Goal: Information Seeking & Learning: Learn about a topic

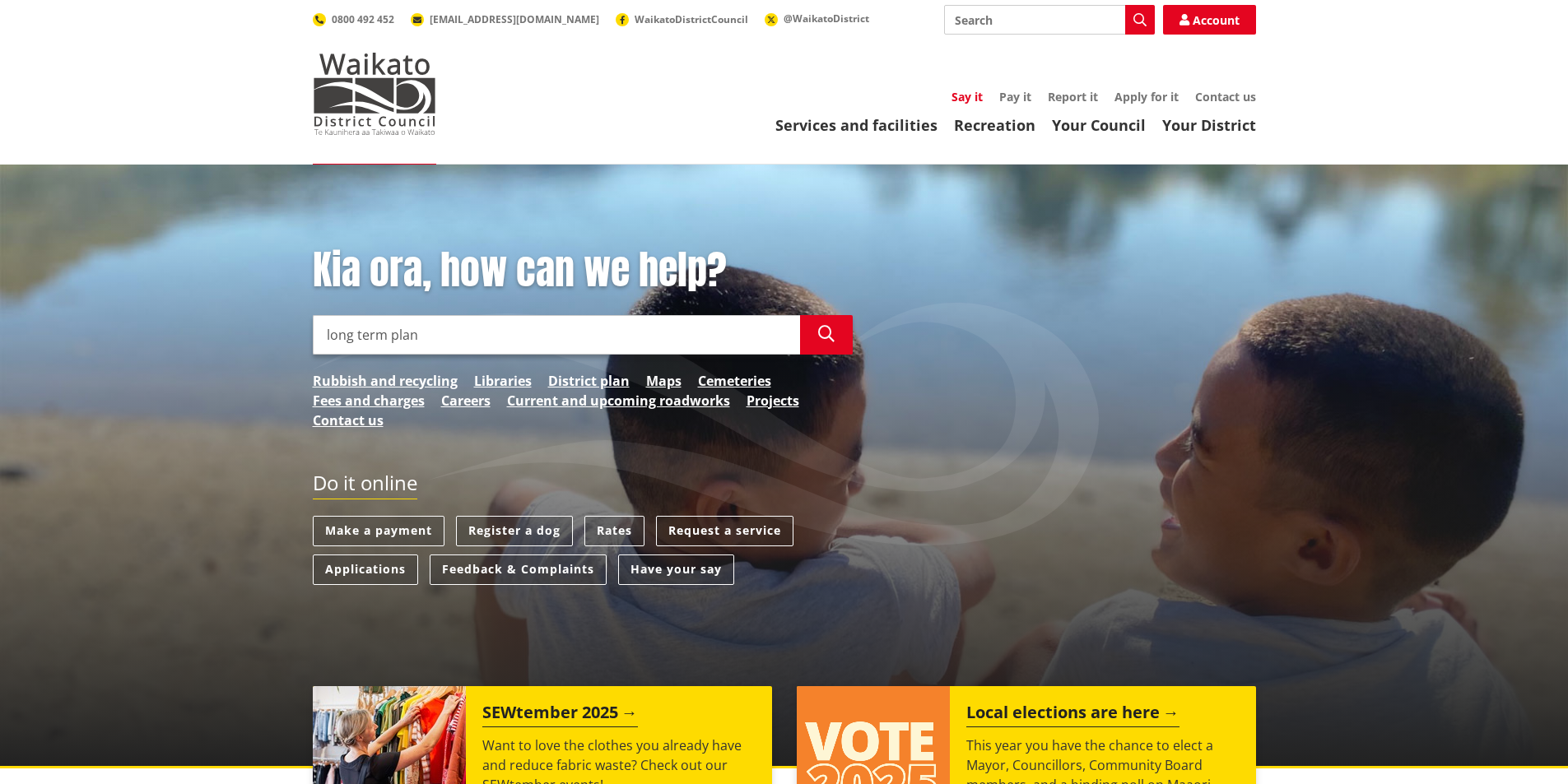
type input "long term plan"
click at [972, 92] on link "Say it" at bounding box center [967, 96] width 31 height 16
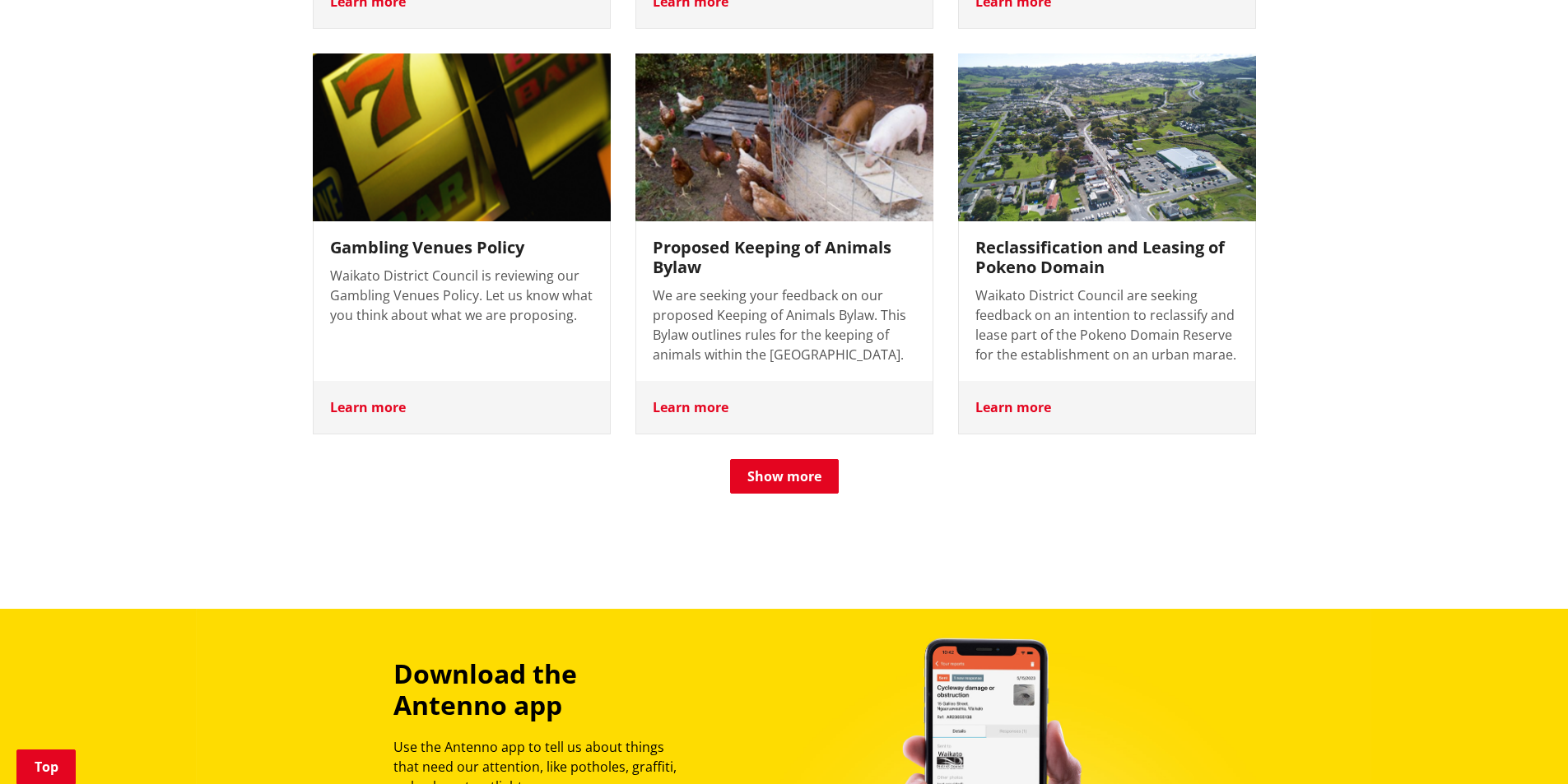
scroll to position [1645, 0]
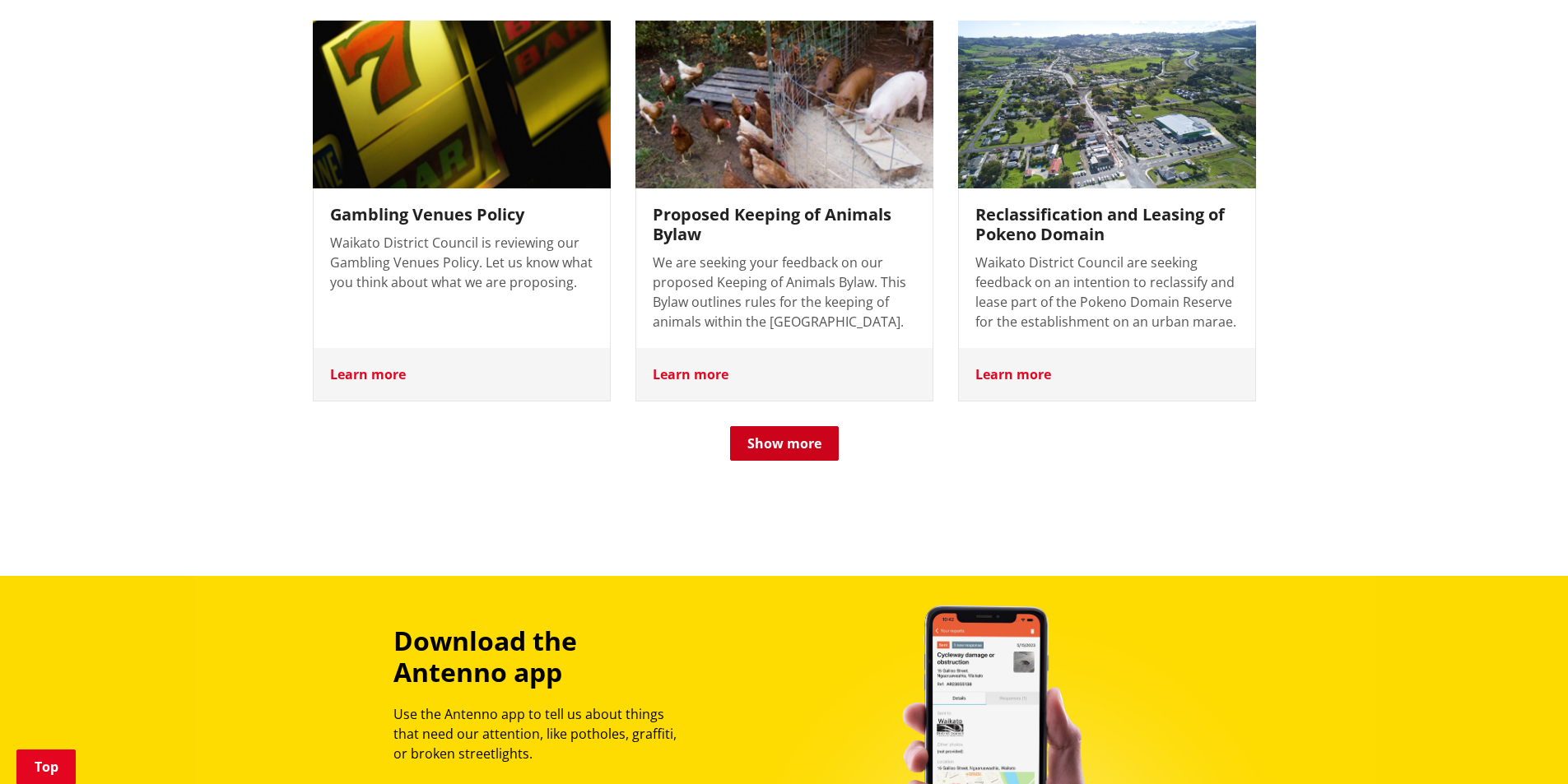
click at [791, 426] on button "Show more" at bounding box center [784, 444] width 109 height 35
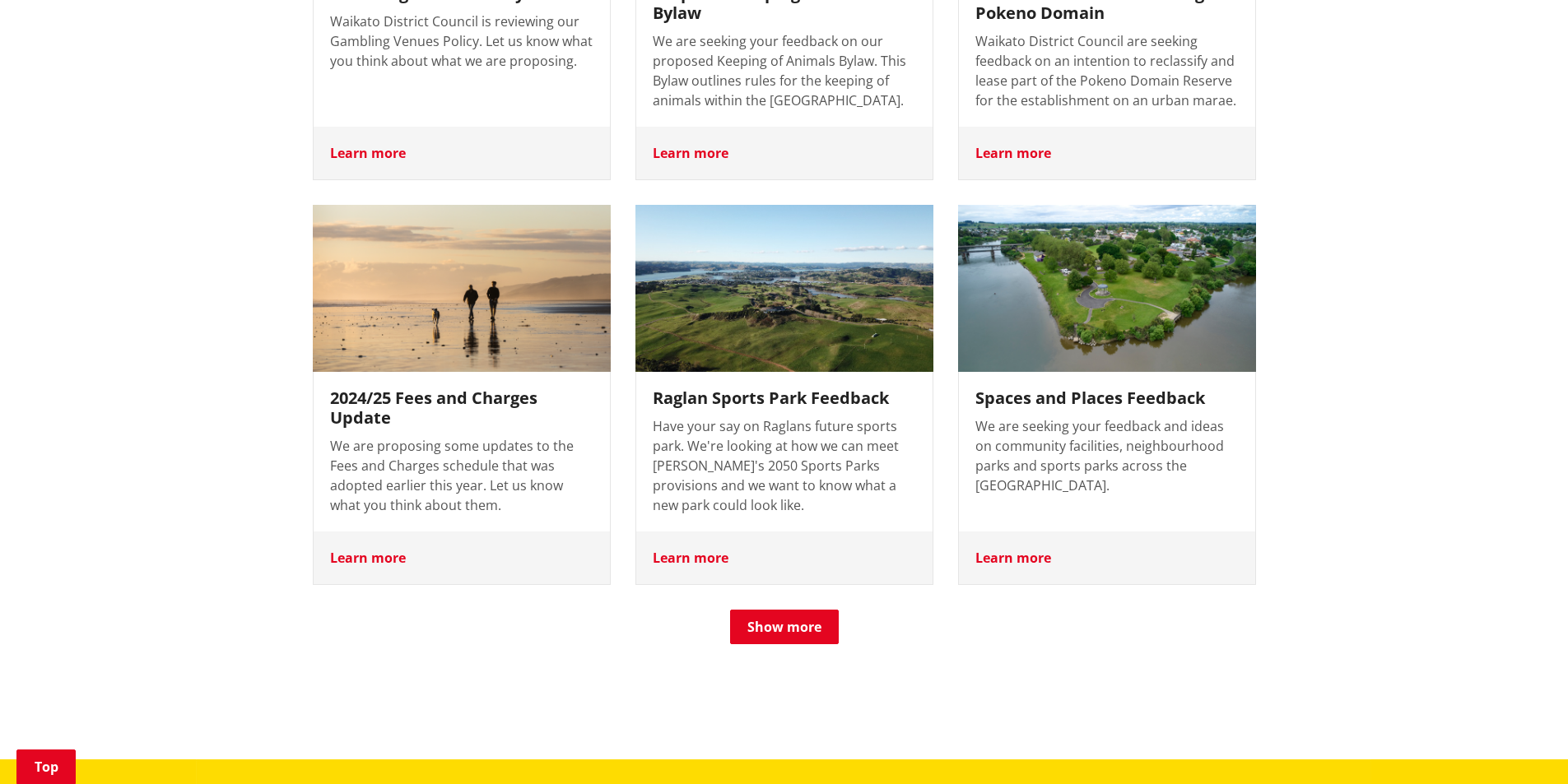
scroll to position [1975, 0]
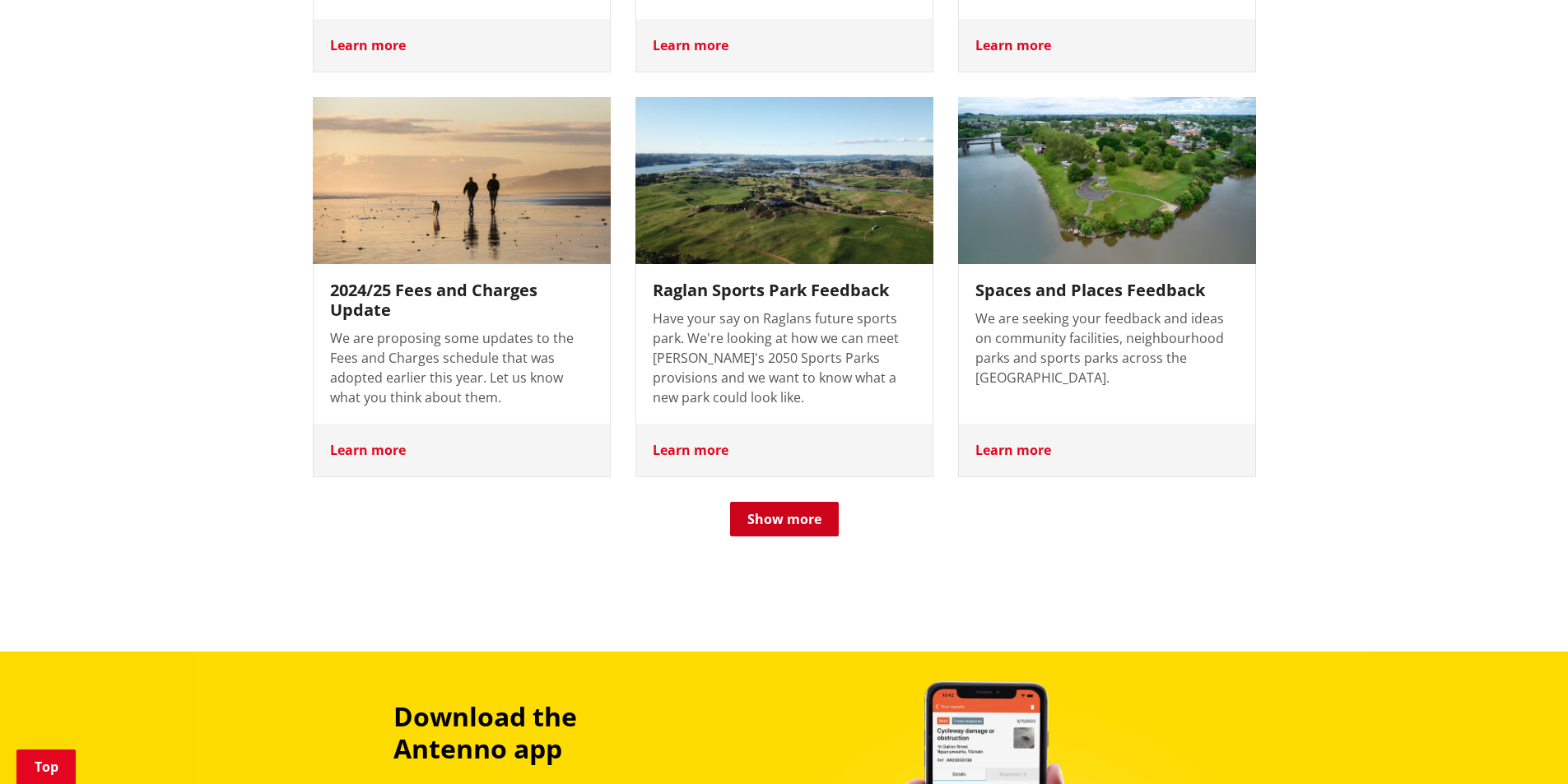
click at [824, 502] on button "Show more" at bounding box center [784, 519] width 109 height 35
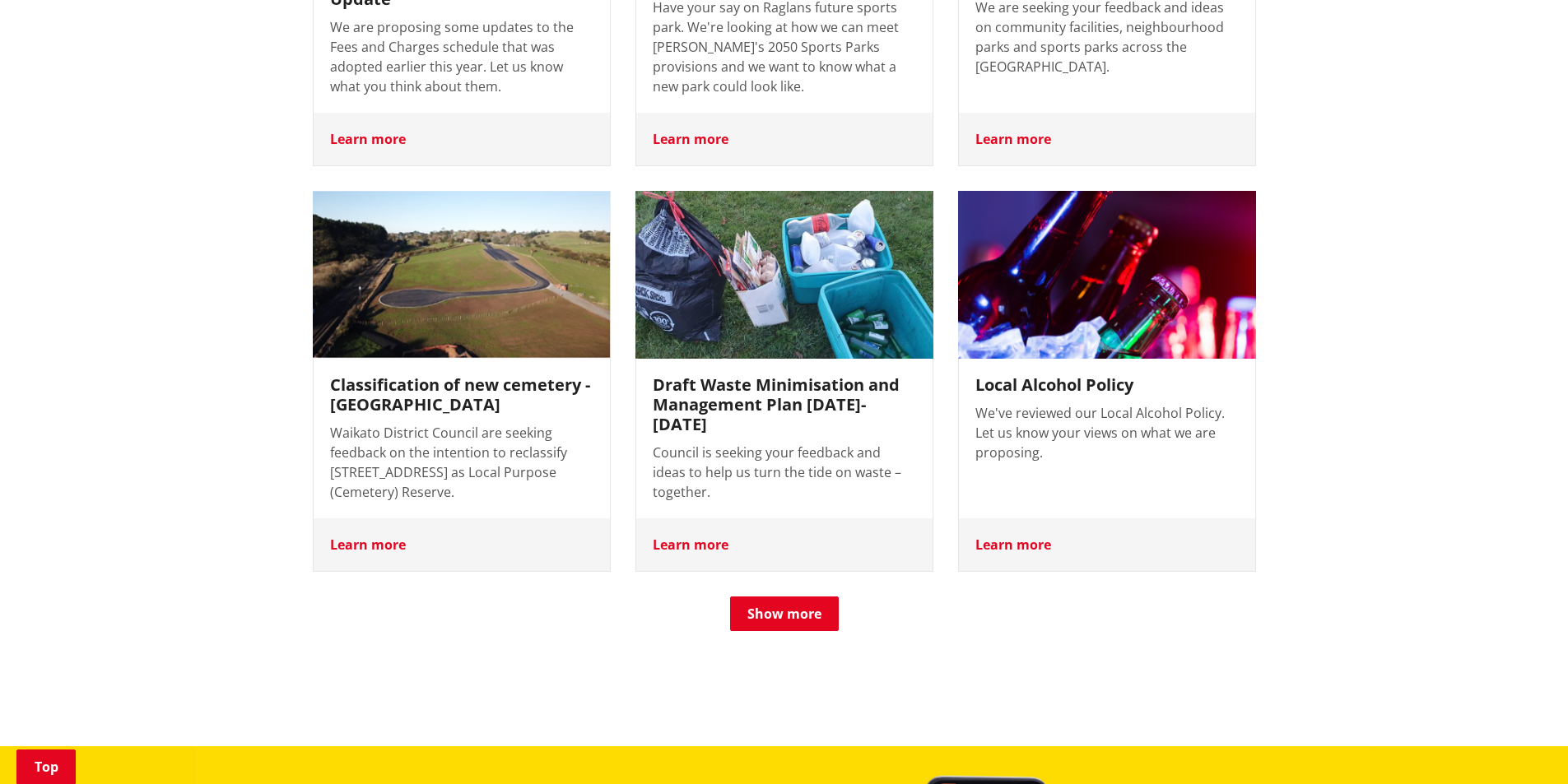
scroll to position [2386, 0]
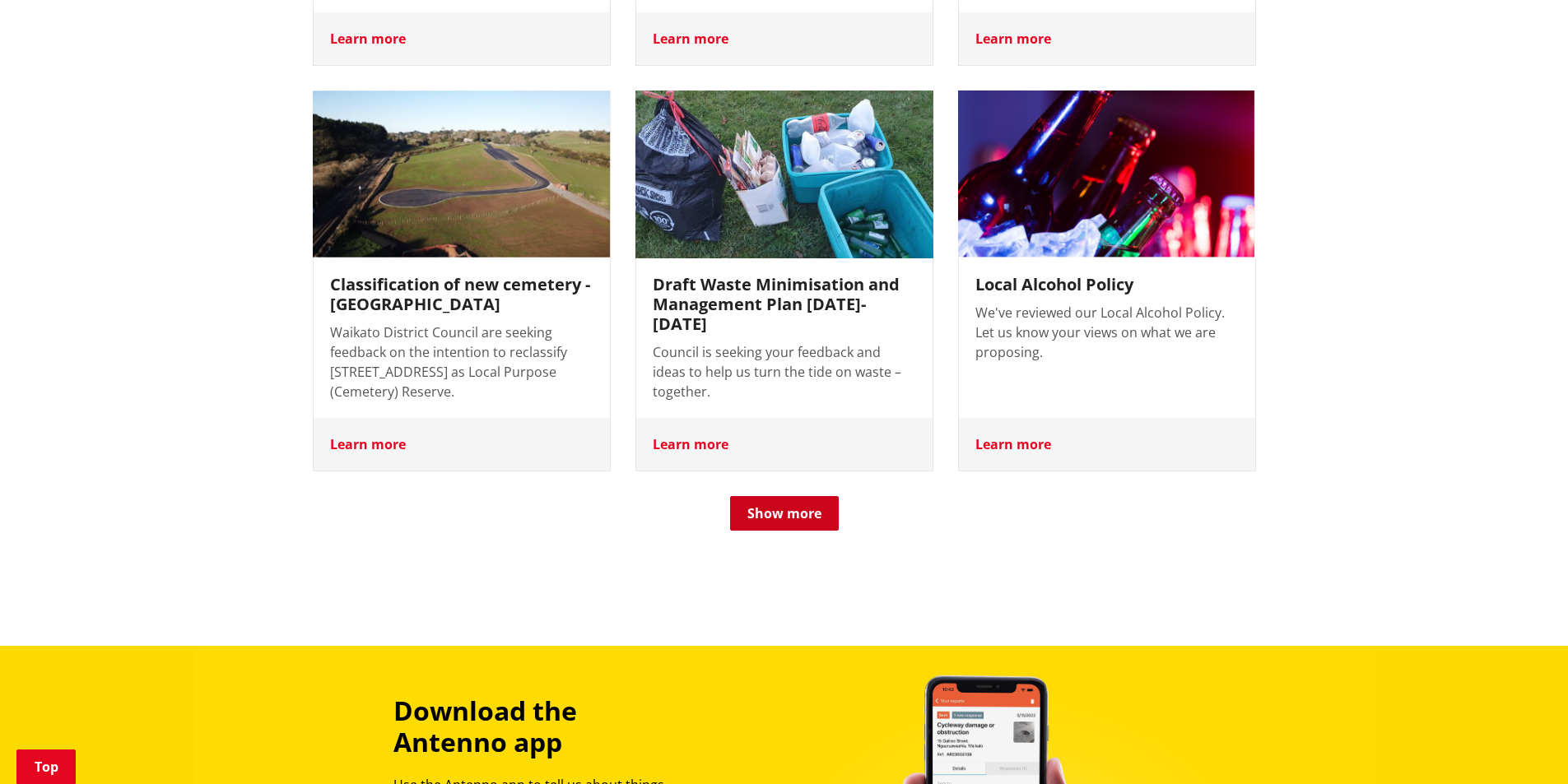
click at [784, 496] on button "Show more" at bounding box center [784, 514] width 109 height 35
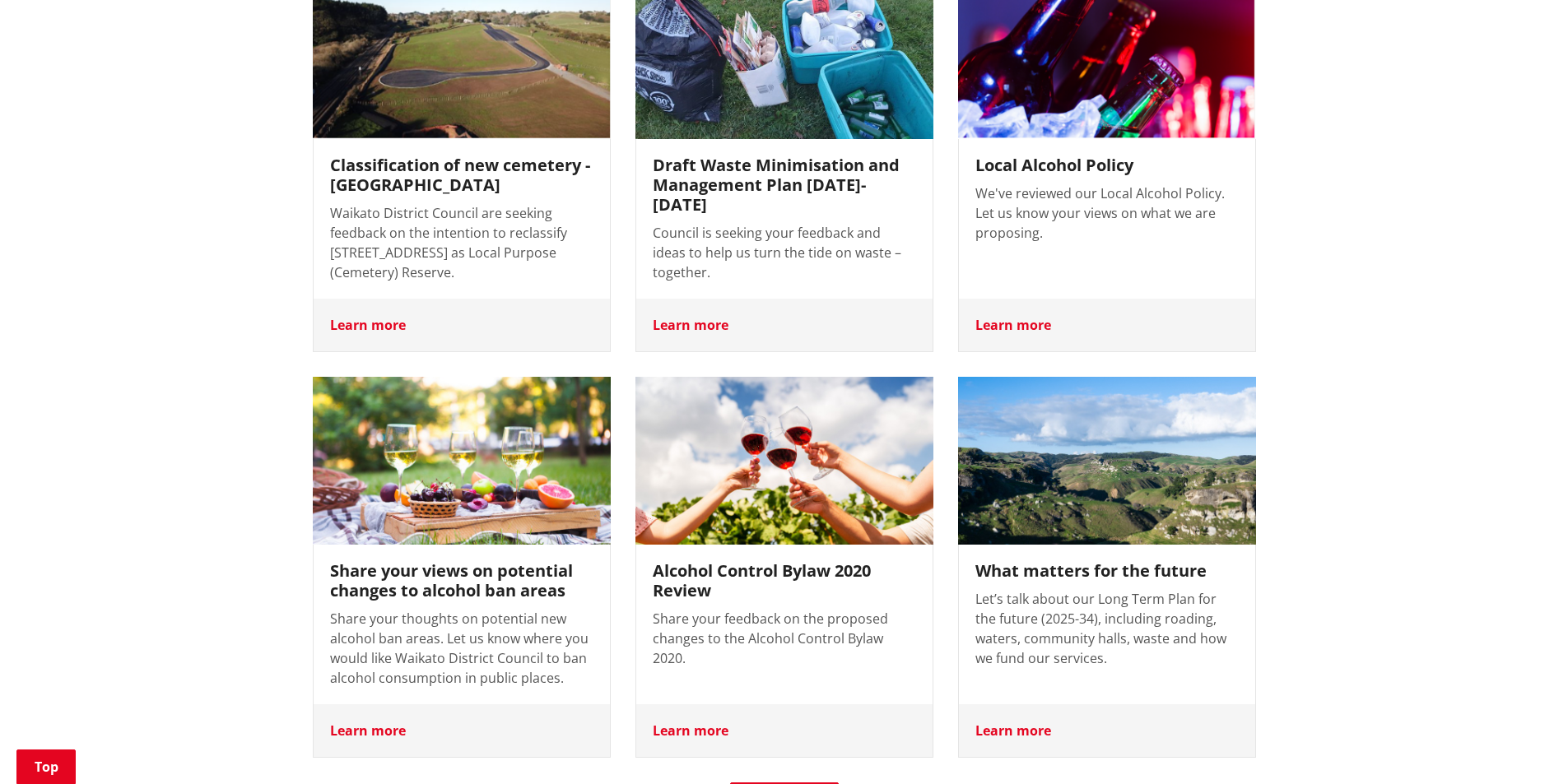
scroll to position [2550, 0]
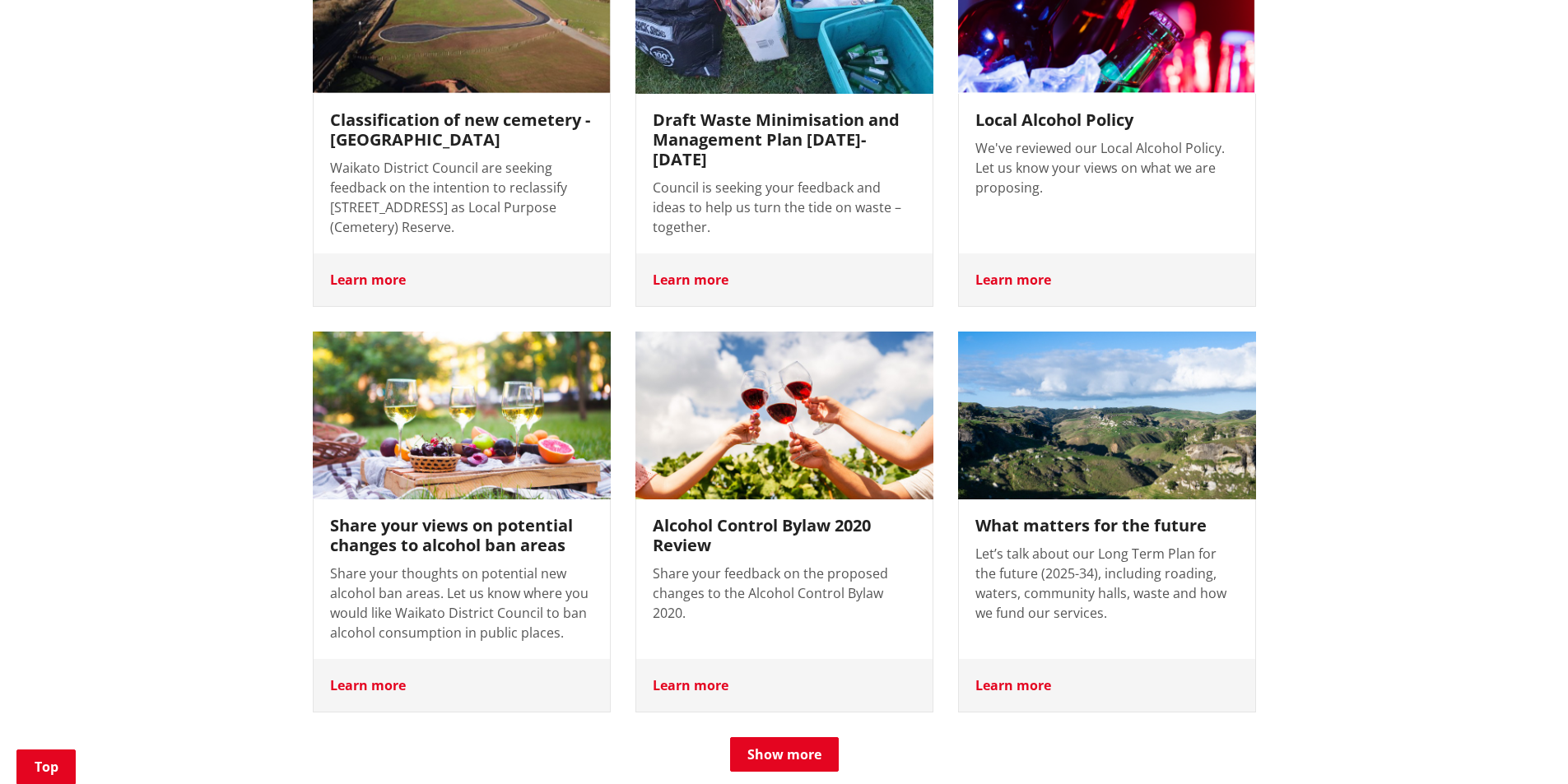
click at [1120, 445] on img at bounding box center [1106, 415] width 312 height 176
